Goal: Task Accomplishment & Management: Manage account settings

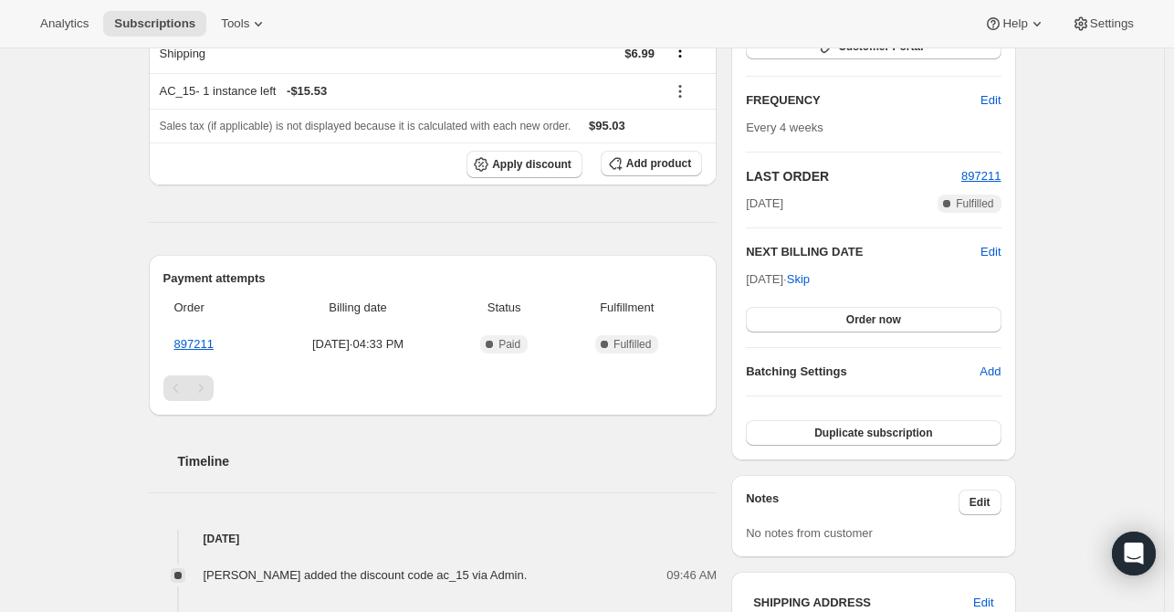
scroll to position [274, 0]
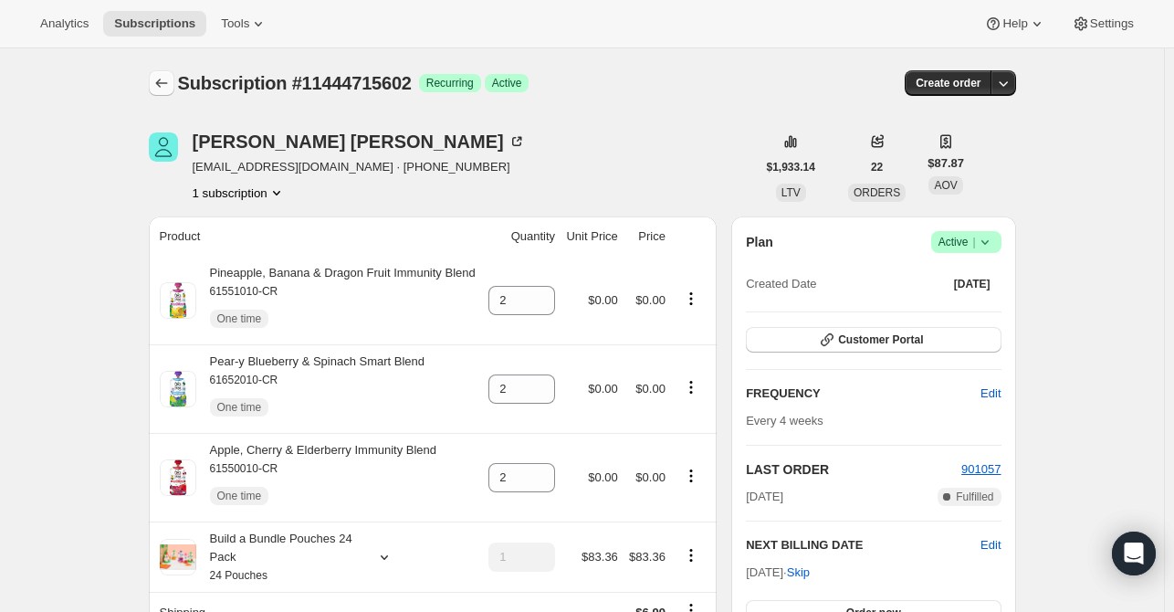
click at [166, 88] on icon "Subscriptions" at bounding box center [161, 83] width 18 height 18
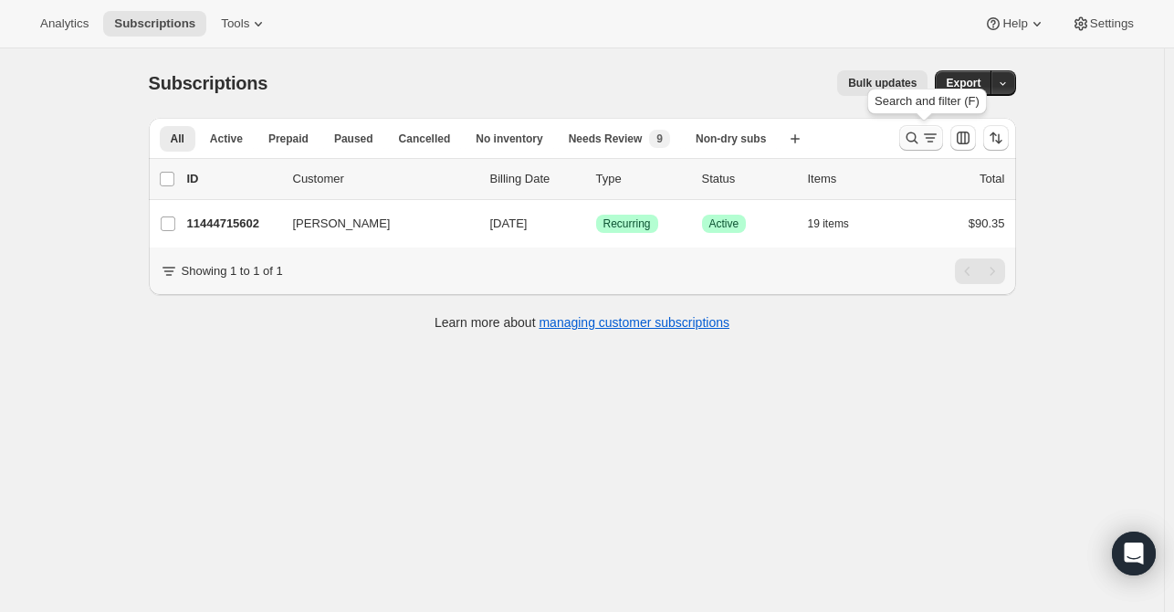
click at [920, 141] on icon "Search and filter results" at bounding box center [912, 138] width 18 height 18
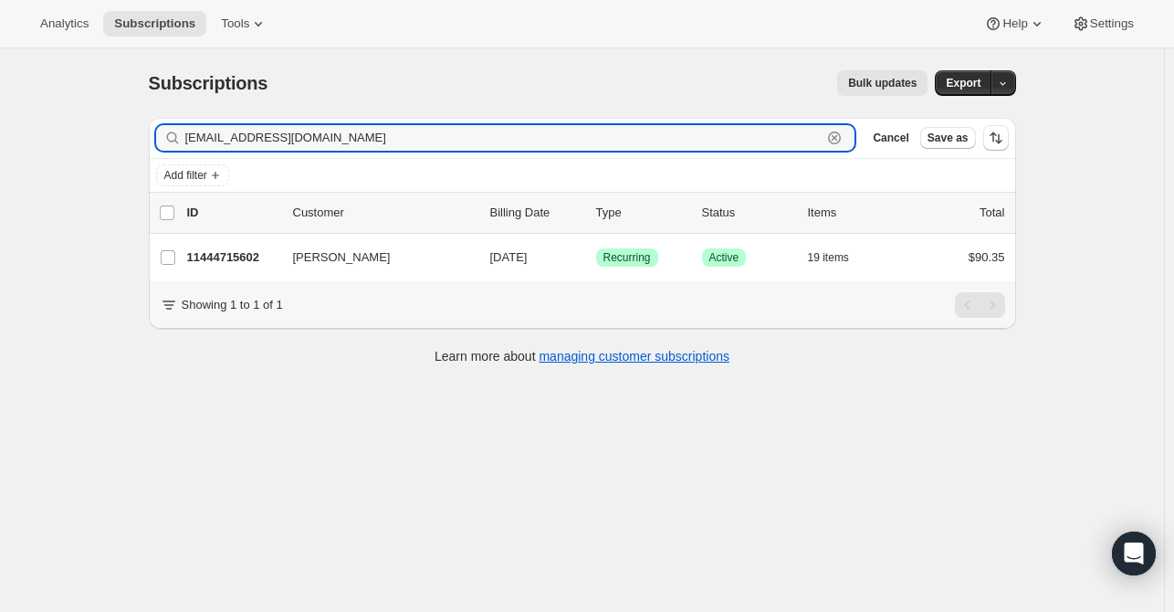
click at [844, 134] on icon "button" at bounding box center [834, 138] width 18 height 18
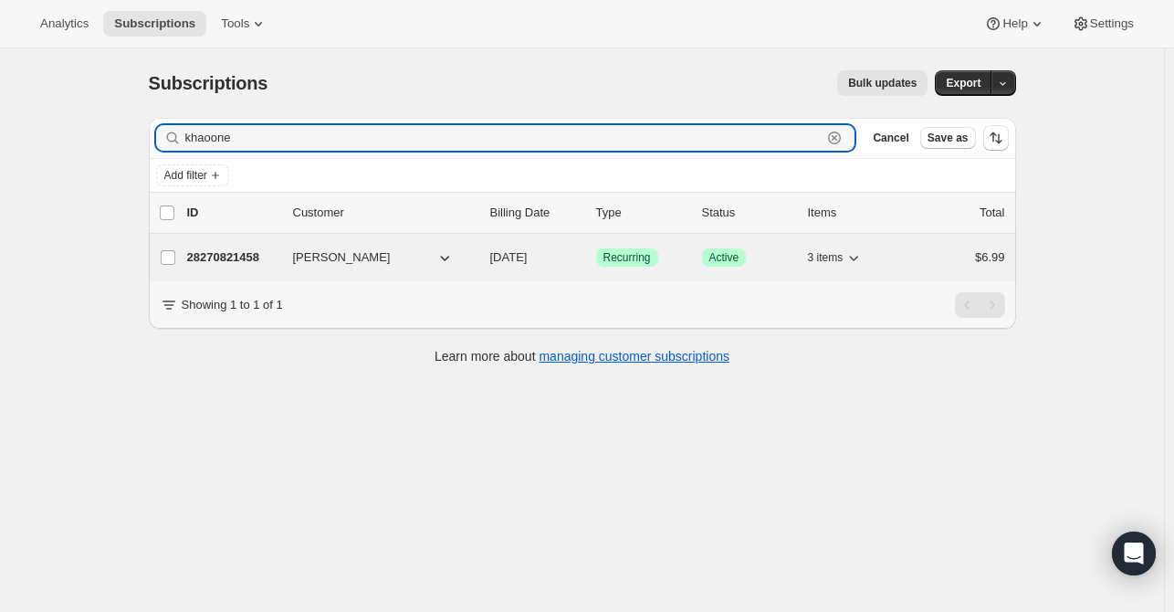
type input "khaoone"
click at [238, 267] on div "28270821458 [PERSON_NAME] [DATE] Success Recurring Success Active 3 items $6.99" at bounding box center [596, 258] width 818 height 26
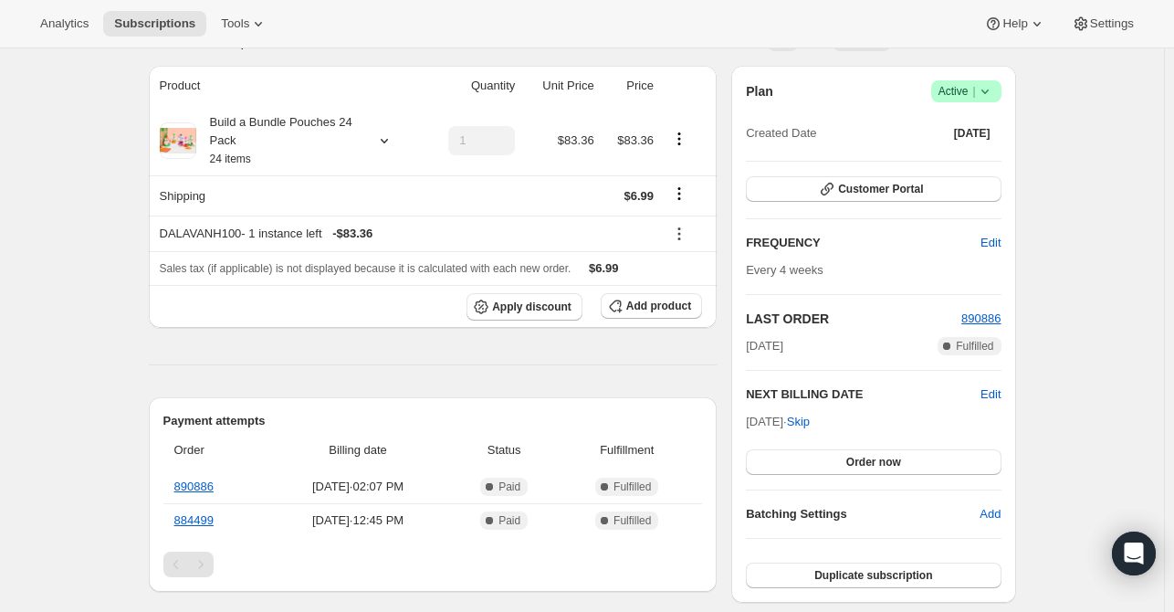
scroll to position [183, 0]
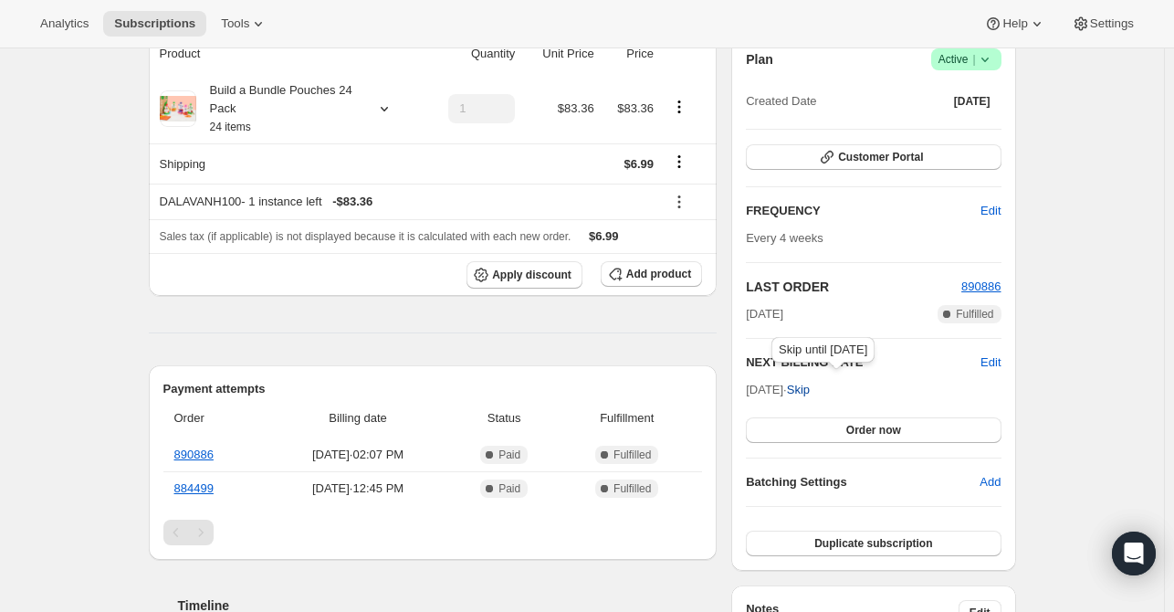
click at [810, 389] on span "Skip" at bounding box center [798, 390] width 23 height 18
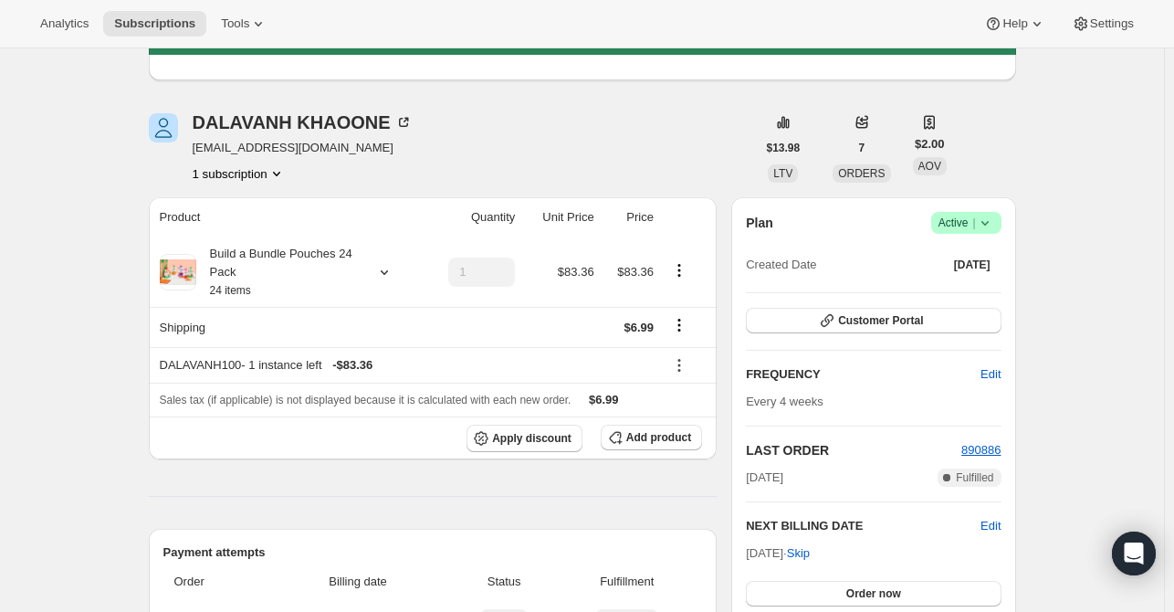
scroll to position [0, 0]
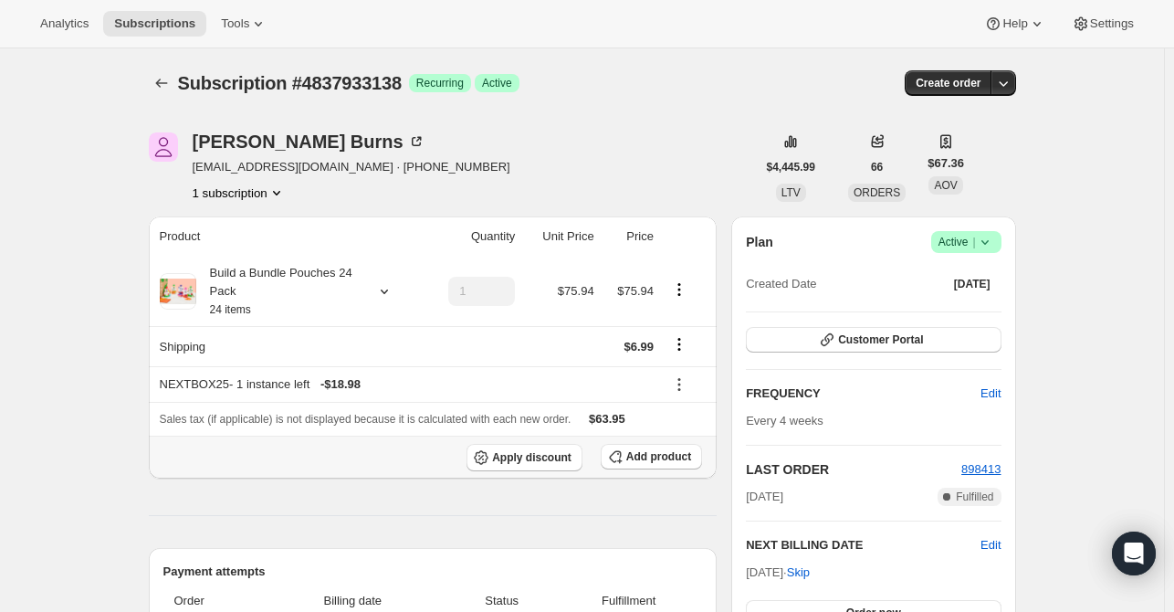
scroll to position [183, 0]
